Goal: Task Accomplishment & Management: Manage account settings

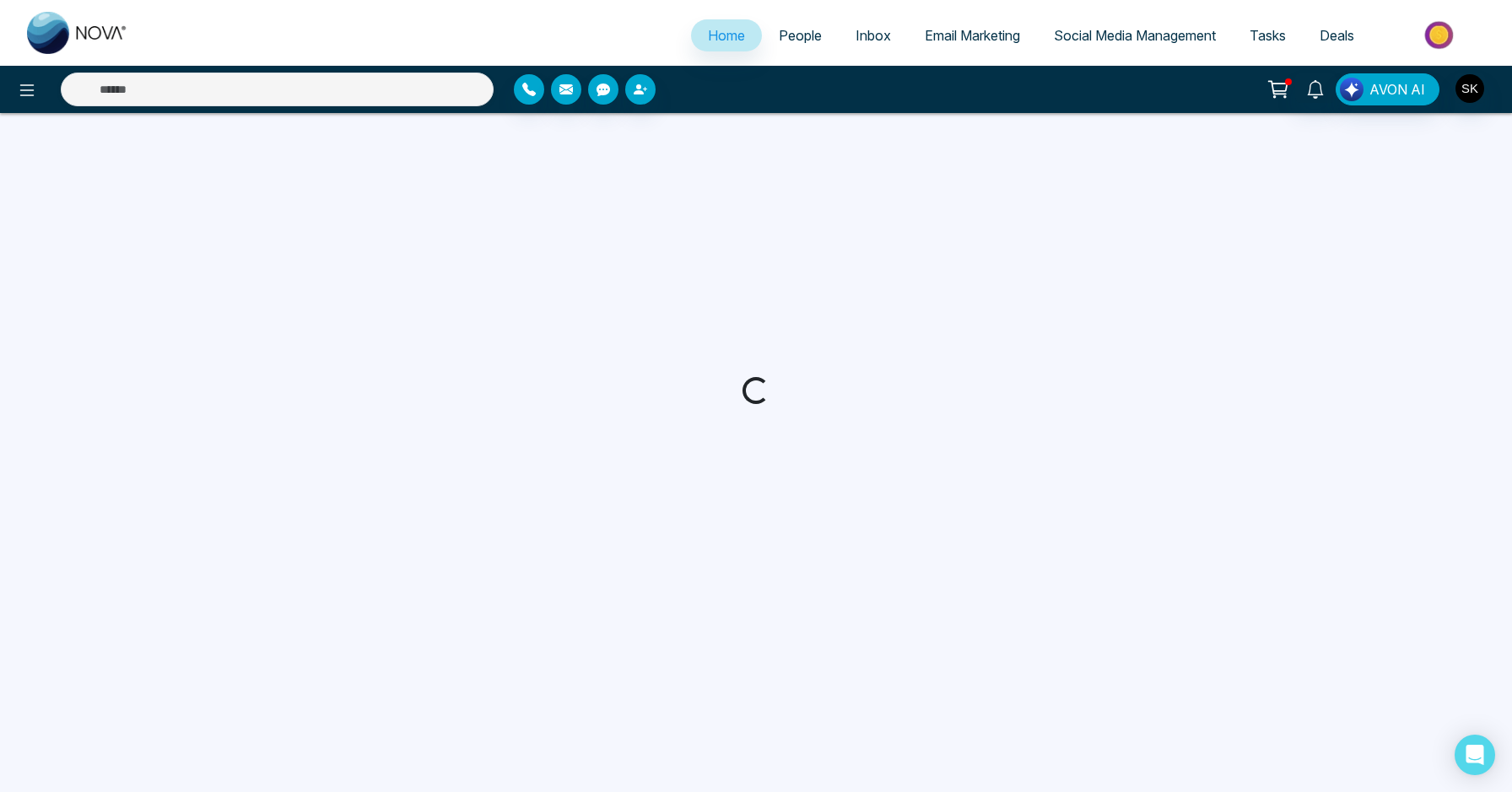
select select "*"
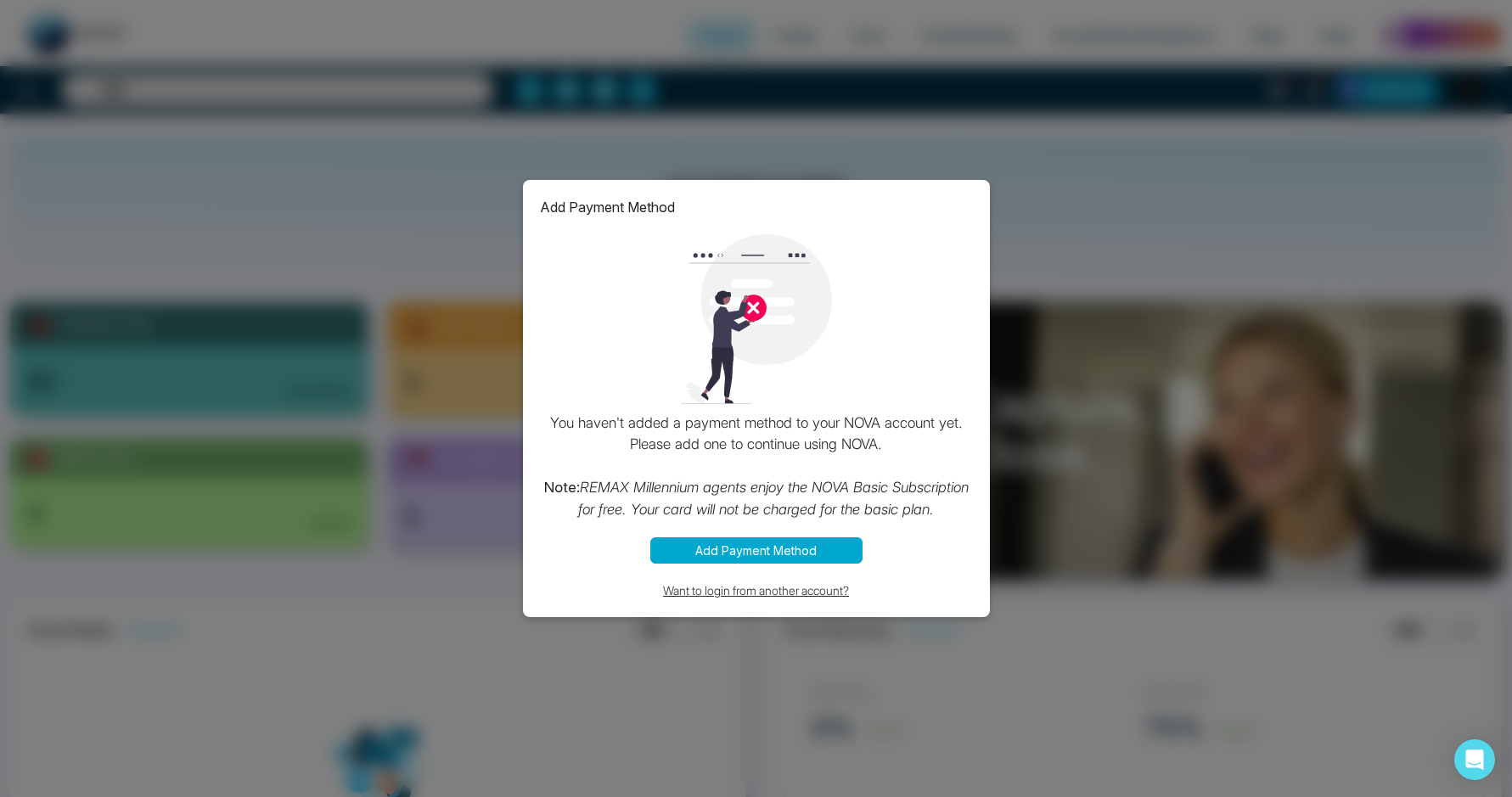
click at [785, 596] on button "Want to login from another account?" at bounding box center [756, 591] width 433 height 19
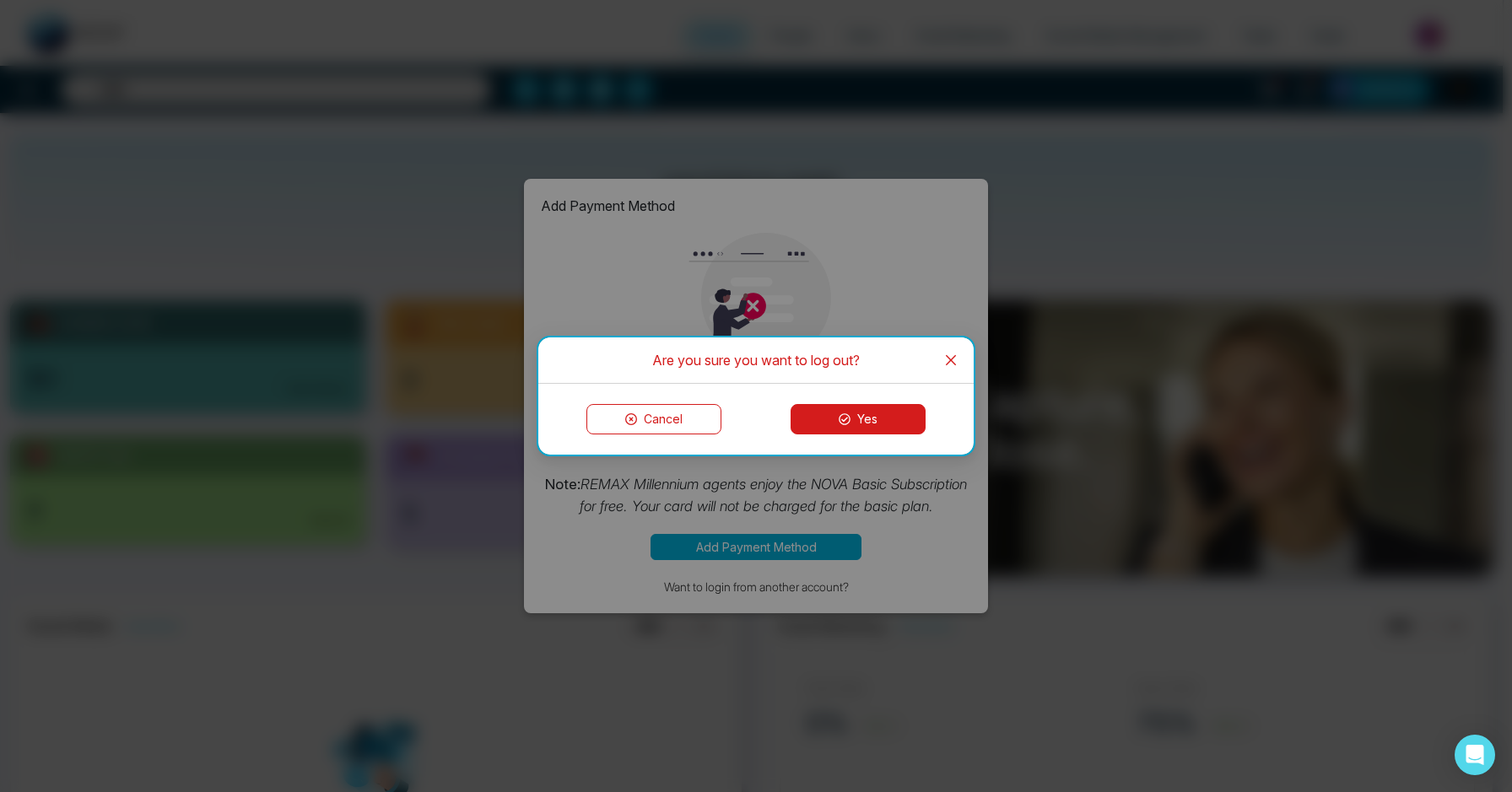
click at [815, 426] on button "Yes" at bounding box center [857, 419] width 135 height 31
